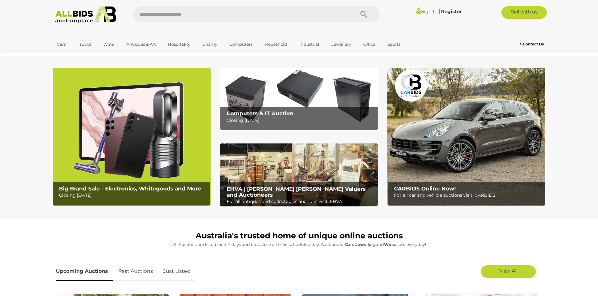
click at [429, 12] on link "Sign In" at bounding box center [426, 11] width 21 height 6
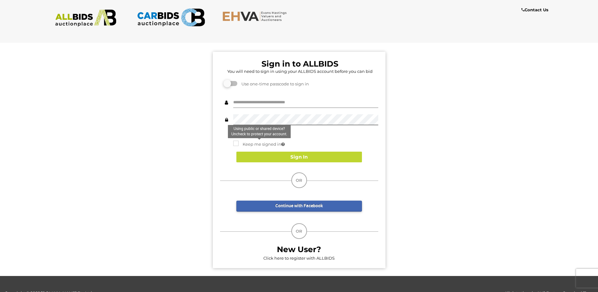
click at [255, 102] on input "text" at bounding box center [305, 102] width 145 height 11
type input "**********"
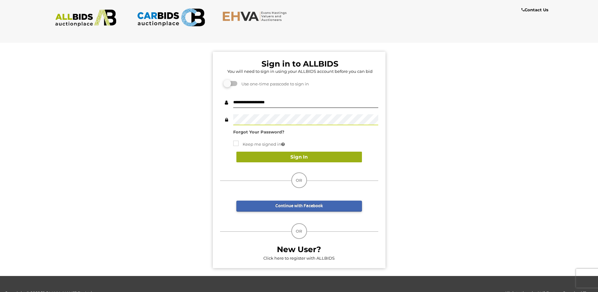
click at [270, 160] on button "Sign In" at bounding box center [298, 157] width 125 height 11
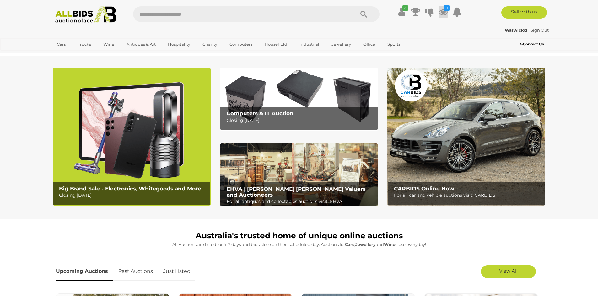
click at [440, 11] on icon at bounding box center [442, 11] width 9 height 11
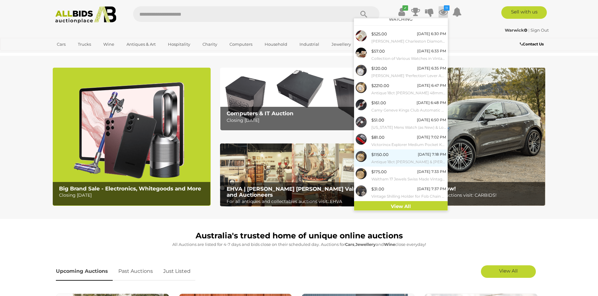
scroll to position [8, 0]
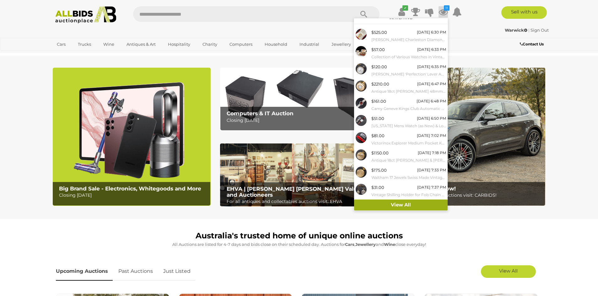
click at [403, 204] on link "View All" at bounding box center [400, 205] width 93 height 11
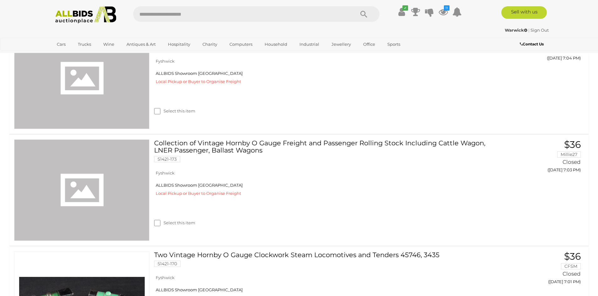
scroll to position [2980, 0]
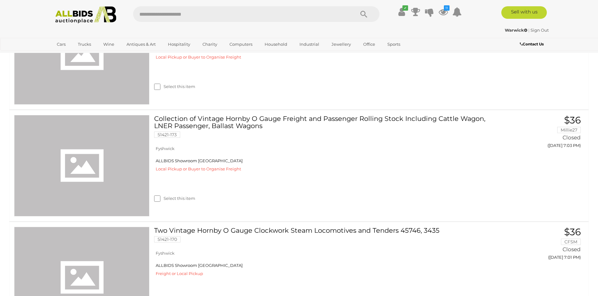
click at [91, 19] on img at bounding box center [86, 14] width 68 height 17
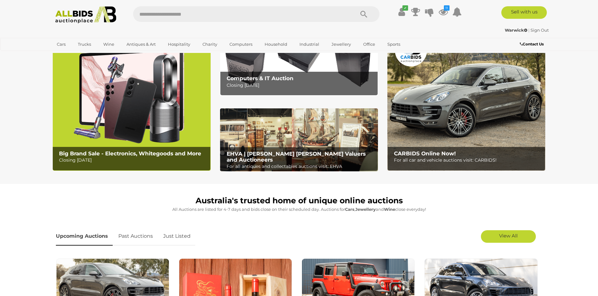
scroll to position [31, 0]
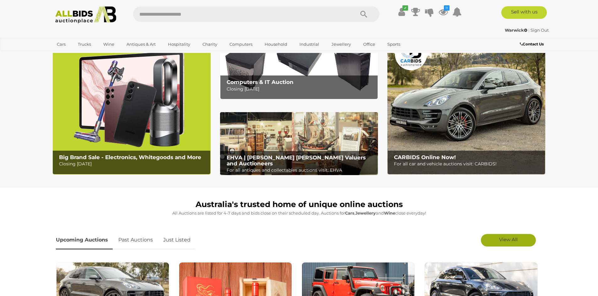
click at [509, 238] on span "View All" at bounding box center [508, 240] width 19 height 6
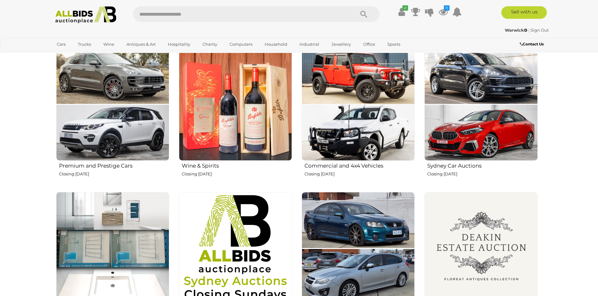
scroll to position [251, 0]
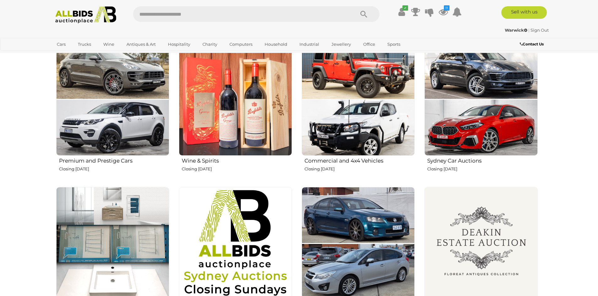
click at [204, 100] on img at bounding box center [235, 99] width 113 height 113
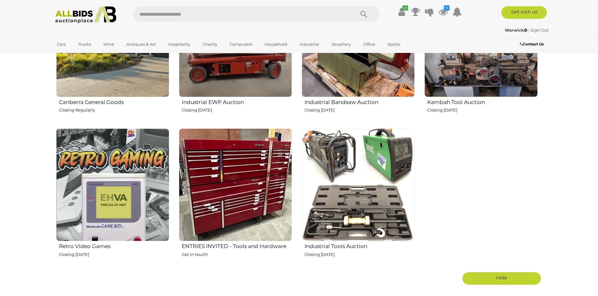
scroll to position [941, 0]
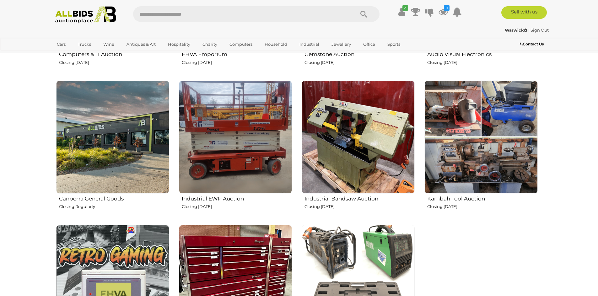
click at [106, 138] on img at bounding box center [112, 137] width 113 height 113
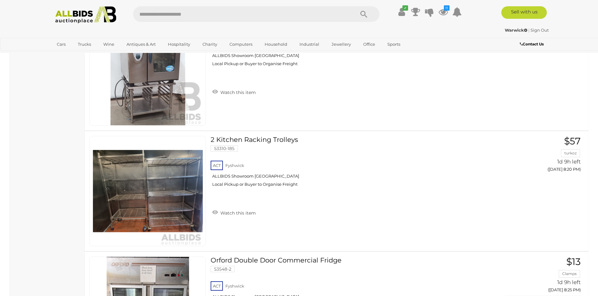
scroll to position [4924, 0]
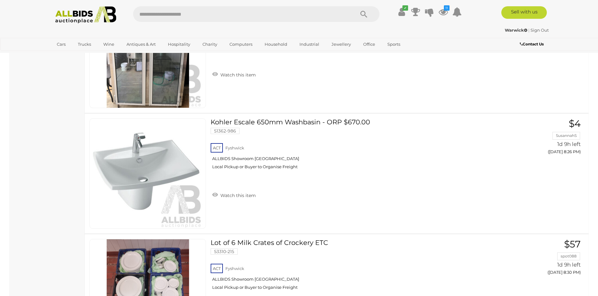
click at [94, 10] on img at bounding box center [86, 14] width 68 height 17
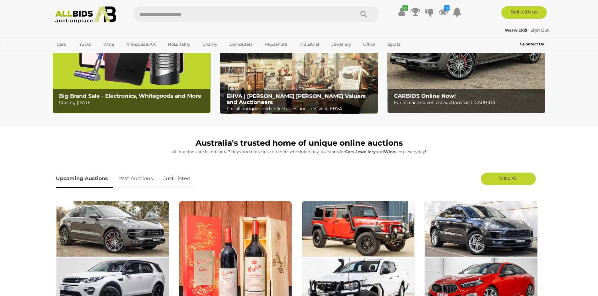
scroll to position [94, 0]
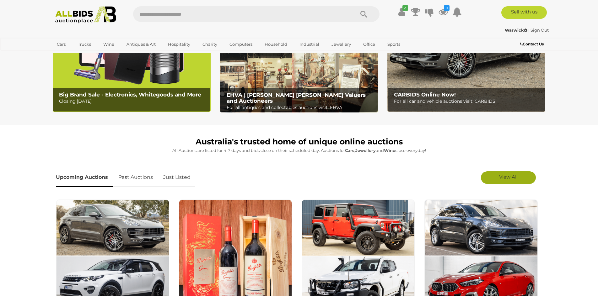
click at [505, 176] on span "View All" at bounding box center [508, 177] width 19 height 6
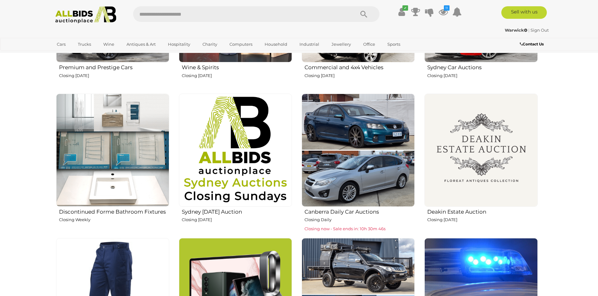
scroll to position [345, 0]
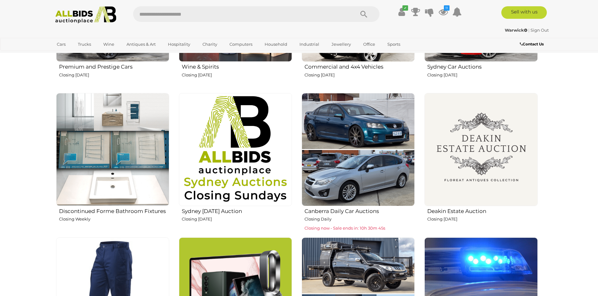
click at [467, 157] on img at bounding box center [480, 149] width 113 height 113
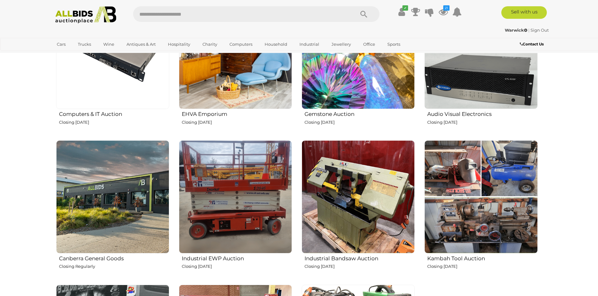
scroll to position [878, 0]
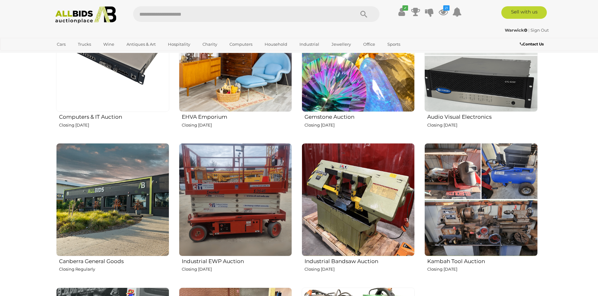
click at [541, 29] on link "Sign Out" at bounding box center [539, 30] width 18 height 5
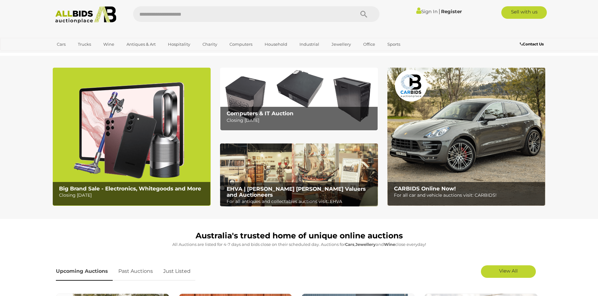
click at [568, 15] on div "Sign In |" at bounding box center [299, 12] width 598 height 25
